Goal: Transaction & Acquisition: Download file/media

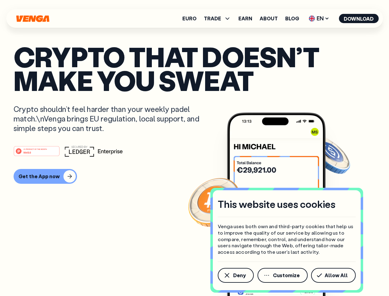
click at [194, 148] on div "#1 PRODUCT OF THE MONTH Web3" at bounding box center [195, 150] width 362 height 11
click at [235, 275] on span "Deny" at bounding box center [239, 275] width 13 height 5
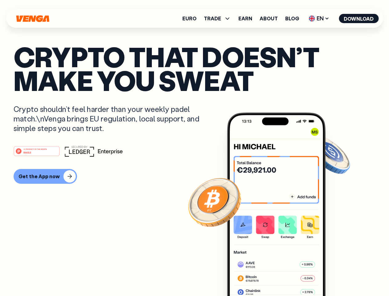
click at [283, 275] on img at bounding box center [276, 215] width 99 height 206
click at [335, 275] on article "Crypto that doesn’t make you sweat Crypto shouldn’t feel harder than your weekl…" at bounding box center [195, 160] width 362 height 231
click at [219, 18] on span "TRADE" at bounding box center [212, 18] width 17 height 5
click at [319, 18] on span "EN" at bounding box center [319, 19] width 25 height 10
click at [359, 18] on button "Download" at bounding box center [359, 18] width 40 height 9
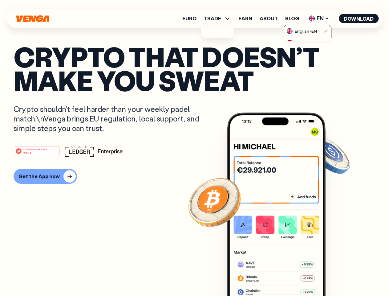
click at [194, 165] on div "#1 PRODUCT OF THE MONTH Web3 Get the App now" at bounding box center [195, 164] width 362 height 38
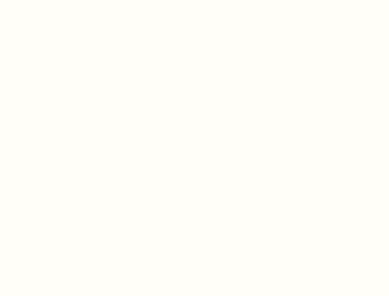
click at [44, 0] on html "This website uses cookies Venga uses both own and third-party cookies that help…" at bounding box center [194, 0] width 389 height 0
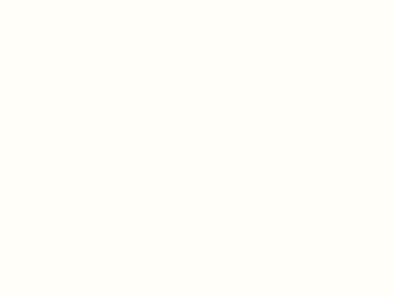
click at [38, 0] on html "This website uses cookies Venga uses both own and third-party cookies that help…" at bounding box center [197, 0] width 394 height 0
